Goal: Task Accomplishment & Management: Manage account settings

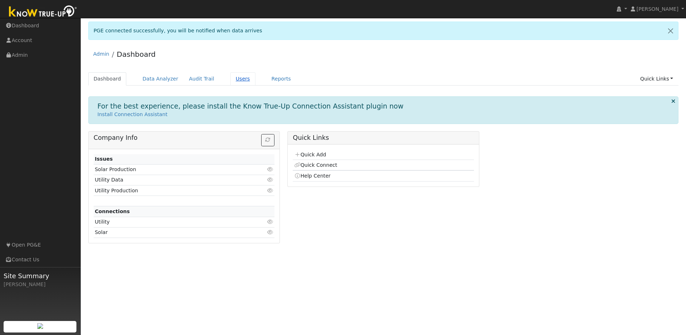
click at [230, 76] on link "Users" at bounding box center [242, 78] width 25 height 13
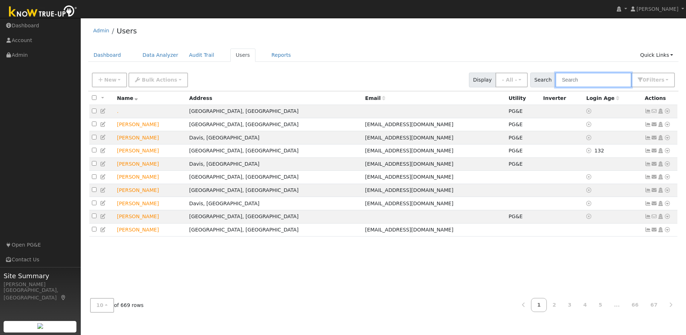
click at [577, 83] on input "text" at bounding box center [594, 80] width 76 height 15
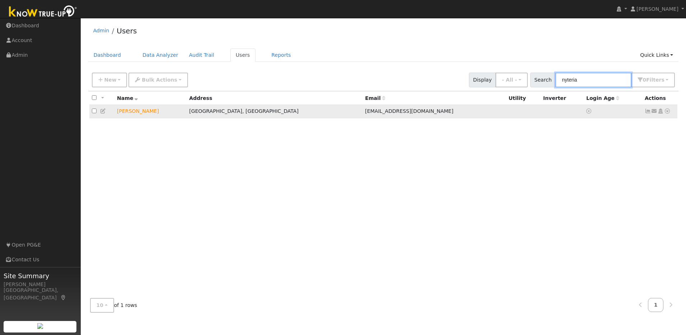
type input "nyteria"
click at [648, 112] on icon at bounding box center [648, 110] width 6 height 5
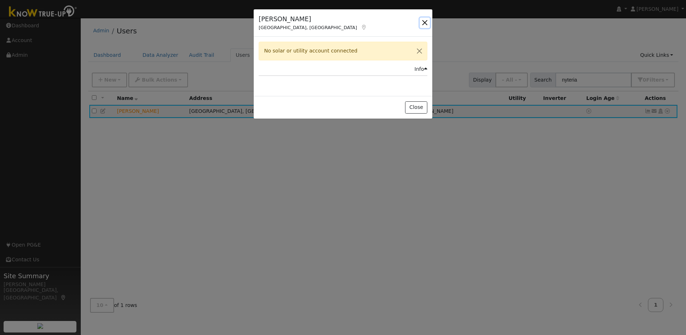
click at [423, 24] on button "button" at bounding box center [425, 23] width 10 height 10
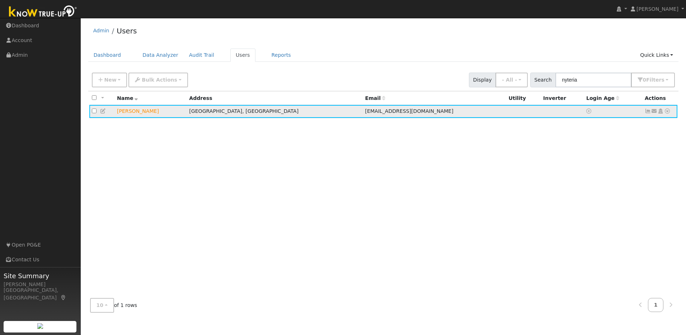
click at [667, 113] on icon at bounding box center [667, 110] width 6 height 5
click at [605, 165] on link "Utility" at bounding box center [593, 165] width 50 height 10
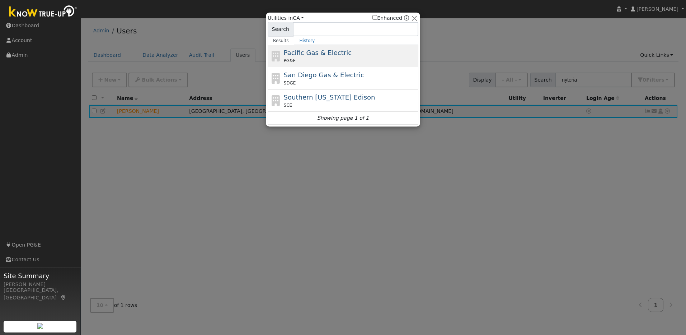
click at [354, 60] on div "PG&E" at bounding box center [350, 60] width 133 height 6
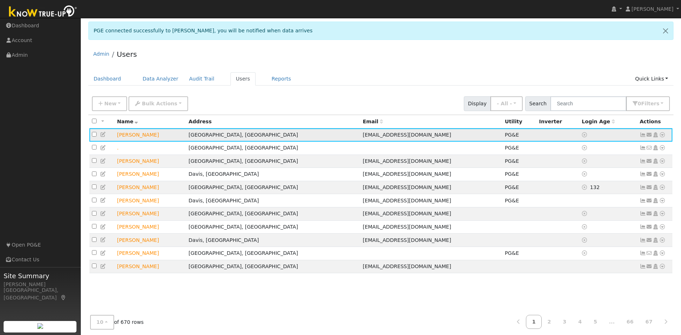
click at [642, 136] on icon at bounding box center [643, 134] width 6 height 5
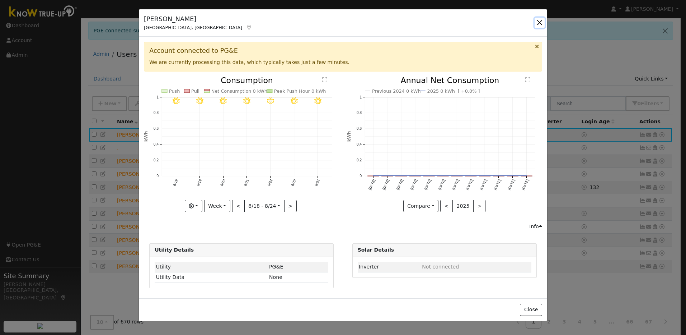
click at [538, 23] on button "button" at bounding box center [540, 23] width 10 height 10
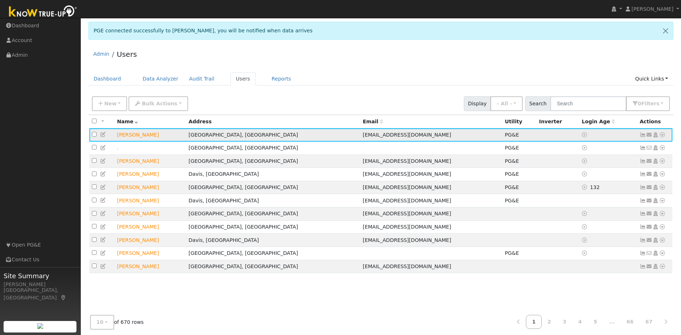
click at [641, 135] on icon at bounding box center [643, 134] width 6 height 5
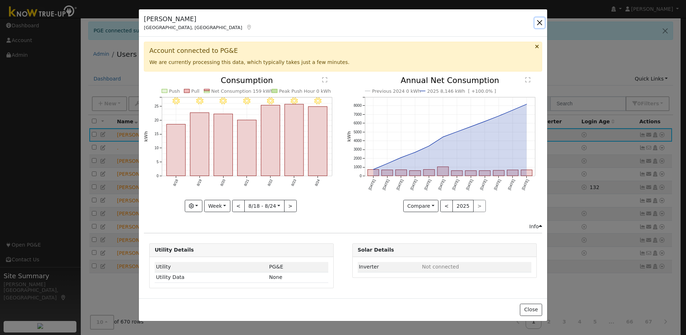
click at [538, 22] on button "button" at bounding box center [540, 23] width 10 height 10
